Goal: Navigation & Orientation: Find specific page/section

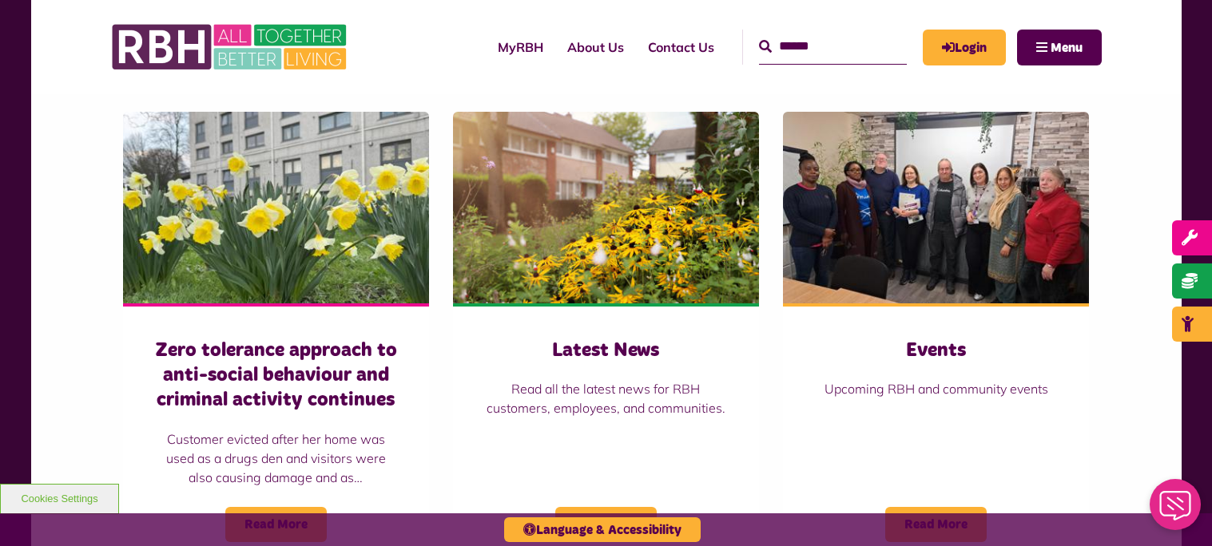
scroll to position [1089, 0]
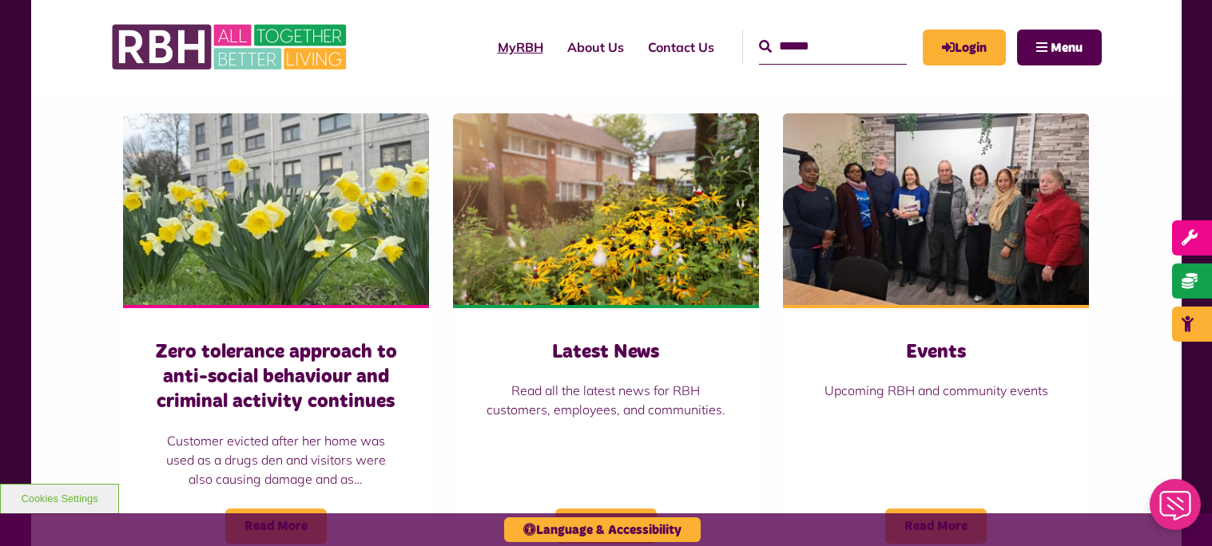
click at [490, 44] on link "MyRBH" at bounding box center [520, 47] width 69 height 43
click at [562, 39] on link "About Us" at bounding box center [595, 47] width 81 height 43
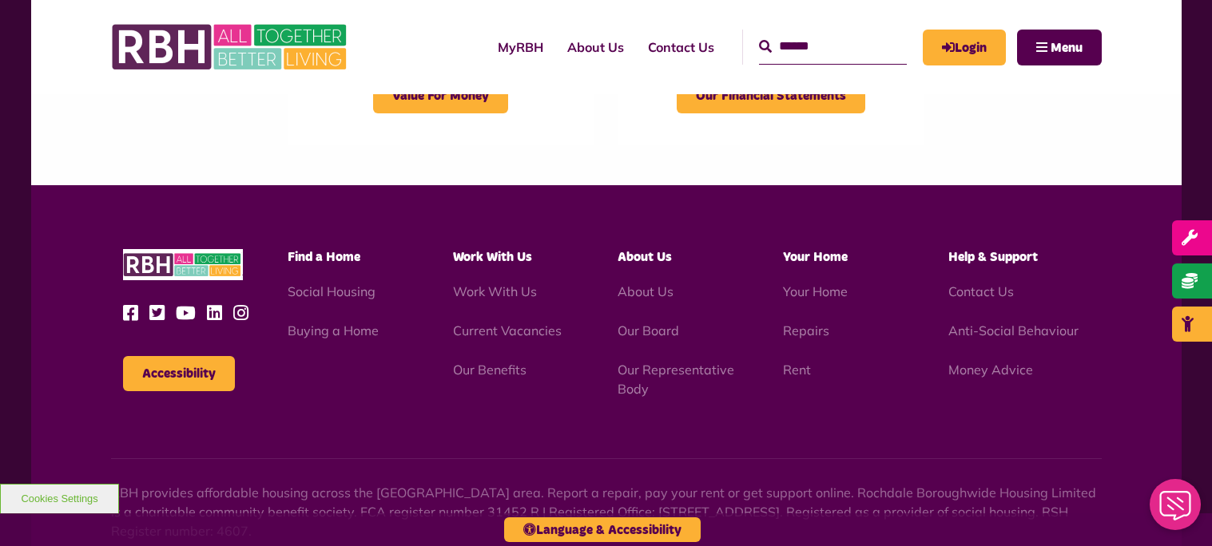
scroll to position [1846, 0]
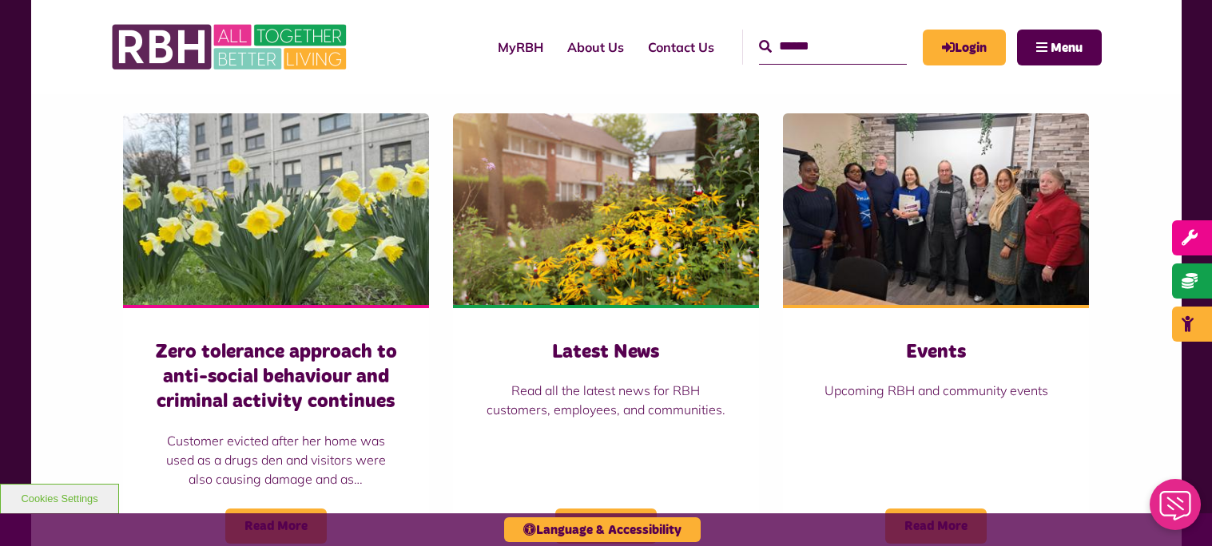
scroll to position [1089, 0]
